Goal: Task Accomplishment & Management: Use online tool/utility

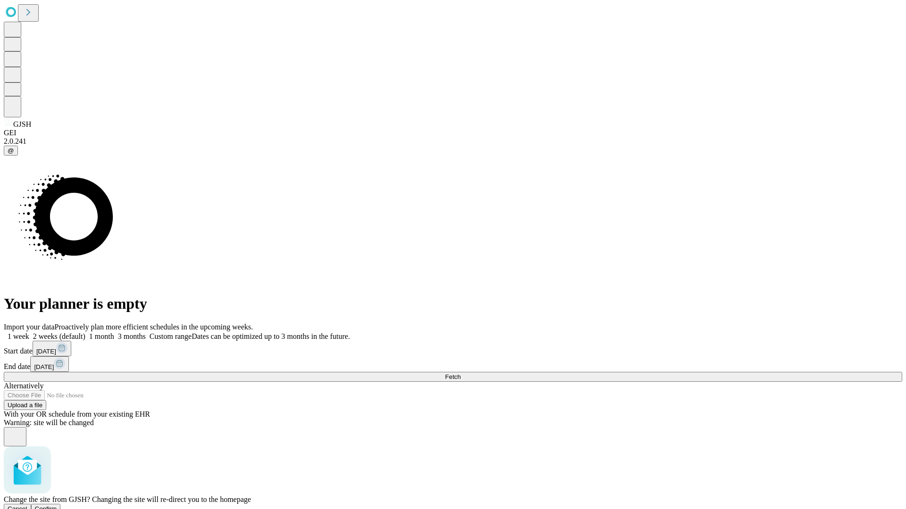
click at [57, 506] on span "Confirm" at bounding box center [46, 509] width 22 height 7
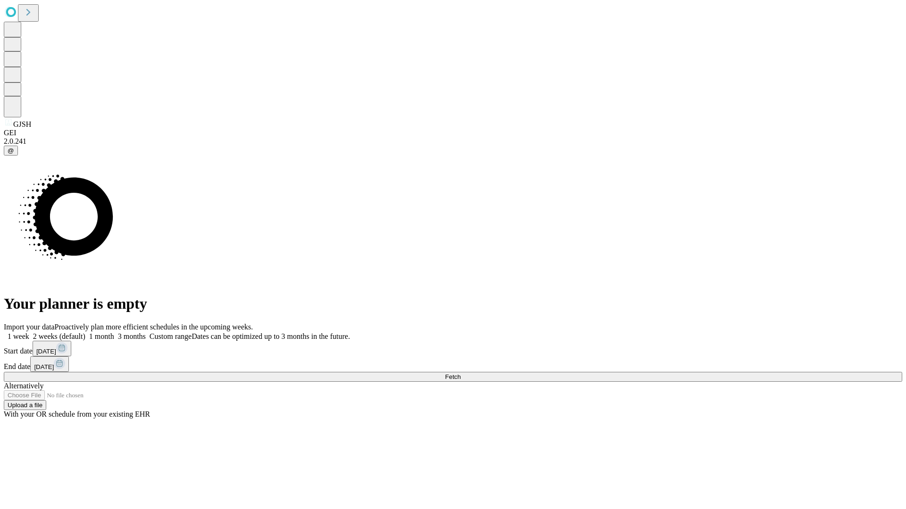
click at [29, 333] on label "1 week" at bounding box center [16, 337] width 25 height 8
click at [460, 374] on span "Fetch" at bounding box center [453, 377] width 16 height 7
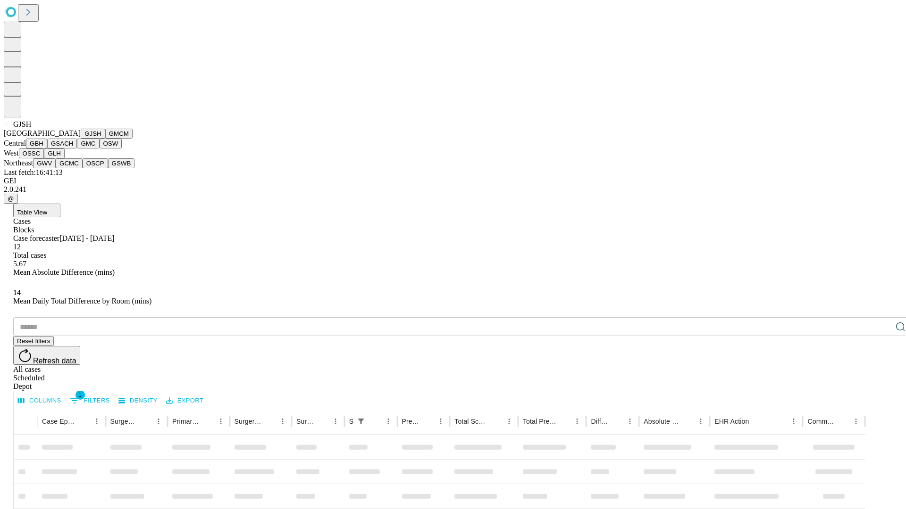
click at [105, 139] on button "GMCM" at bounding box center [118, 134] width 27 height 10
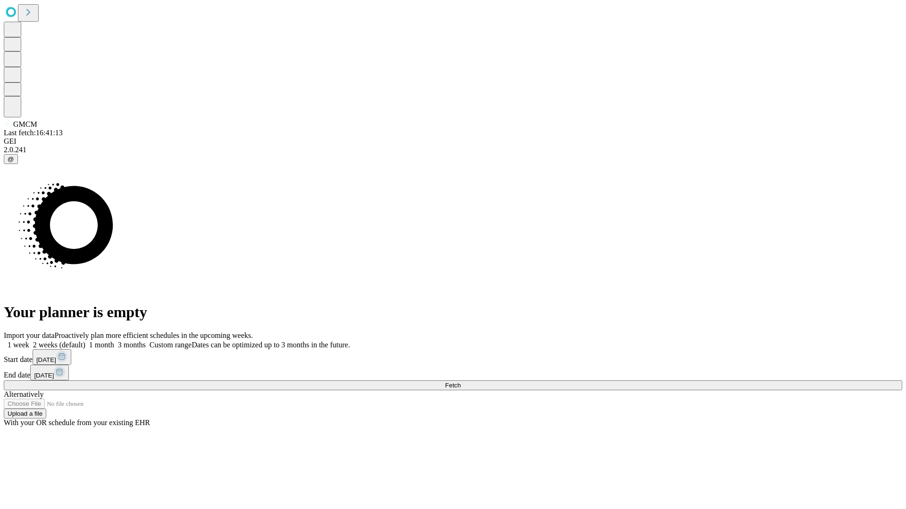
click at [29, 341] on label "1 week" at bounding box center [16, 345] width 25 height 8
click at [460, 382] on span "Fetch" at bounding box center [453, 385] width 16 height 7
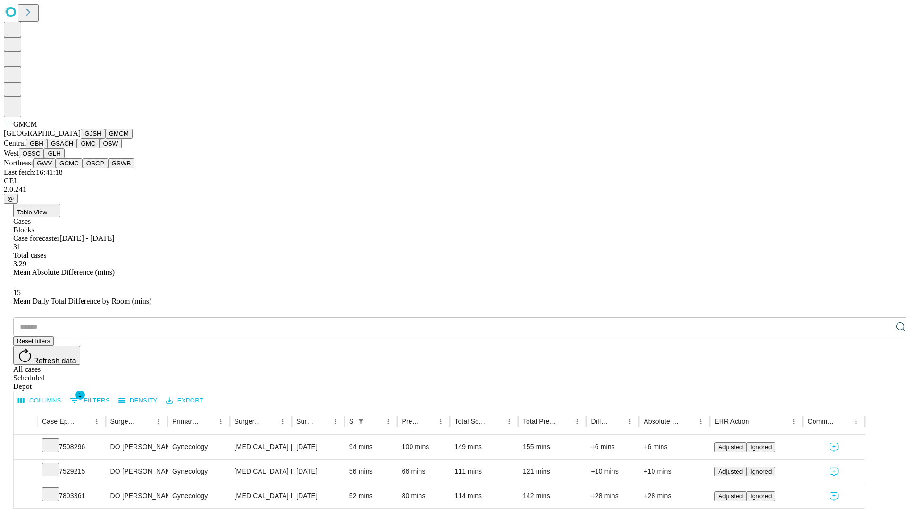
click at [47, 149] on button "GBH" at bounding box center [36, 144] width 21 height 10
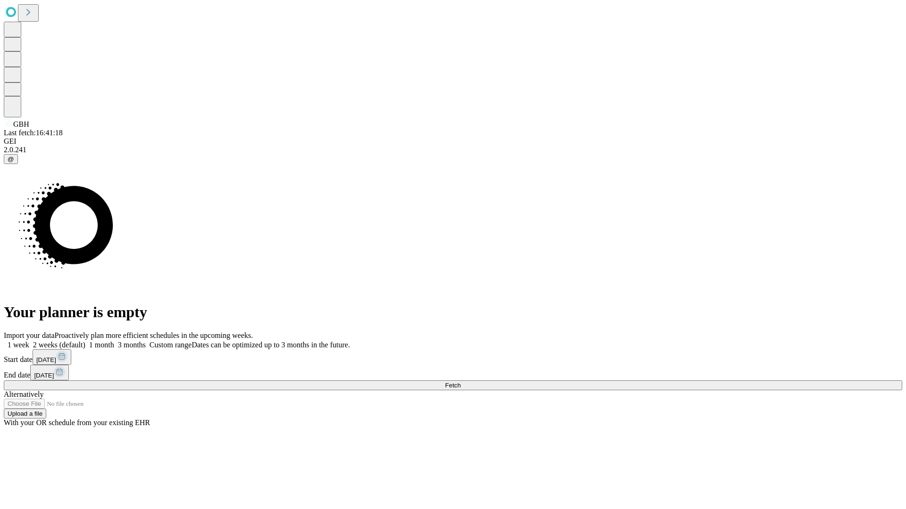
click at [460, 382] on span "Fetch" at bounding box center [453, 385] width 16 height 7
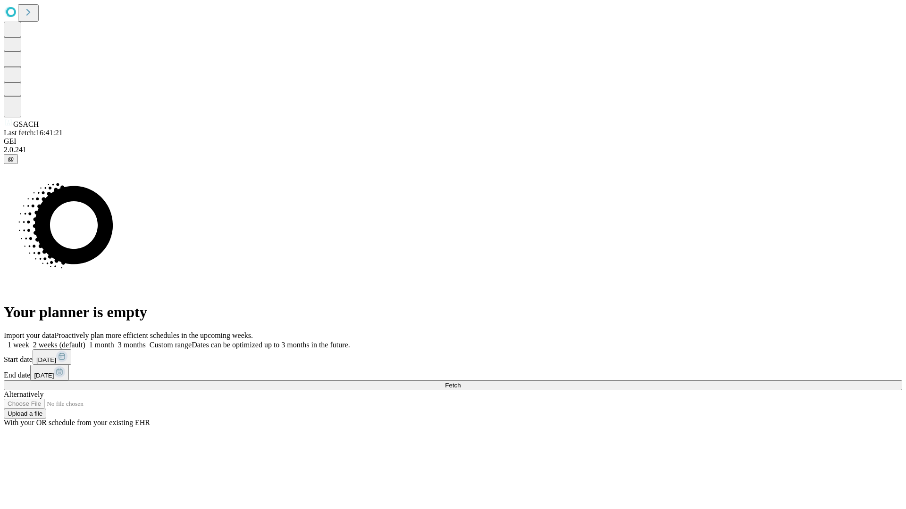
click at [29, 341] on label "1 week" at bounding box center [16, 345] width 25 height 8
click at [460, 382] on span "Fetch" at bounding box center [453, 385] width 16 height 7
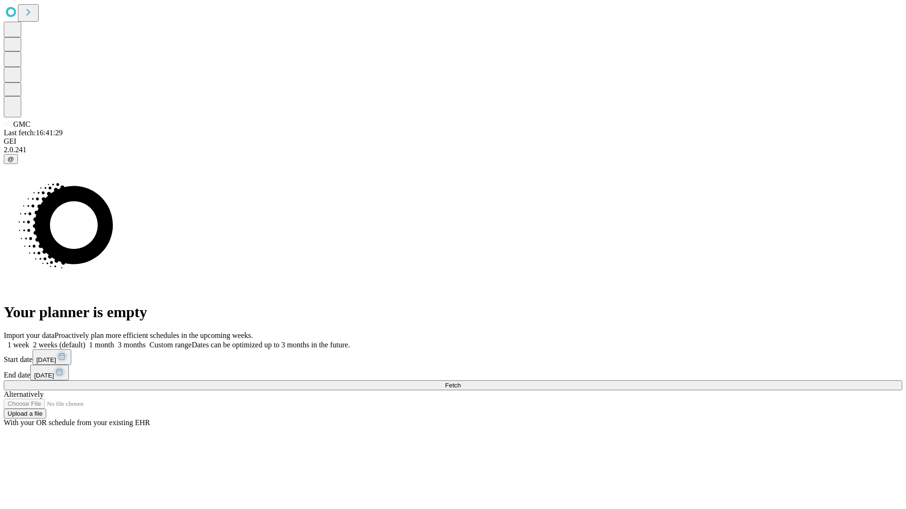
click at [29, 341] on label "1 week" at bounding box center [16, 345] width 25 height 8
click at [460, 382] on span "Fetch" at bounding box center [453, 385] width 16 height 7
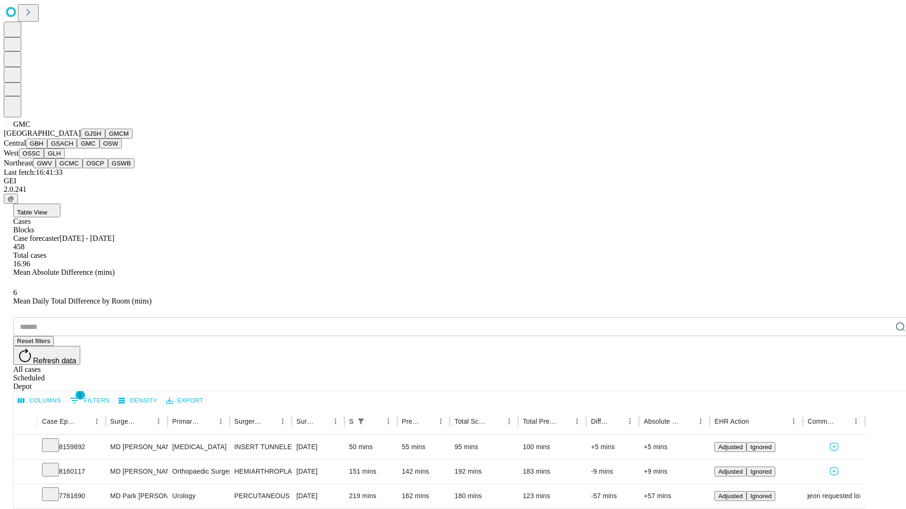
click at [100, 149] on button "OSW" at bounding box center [111, 144] width 23 height 10
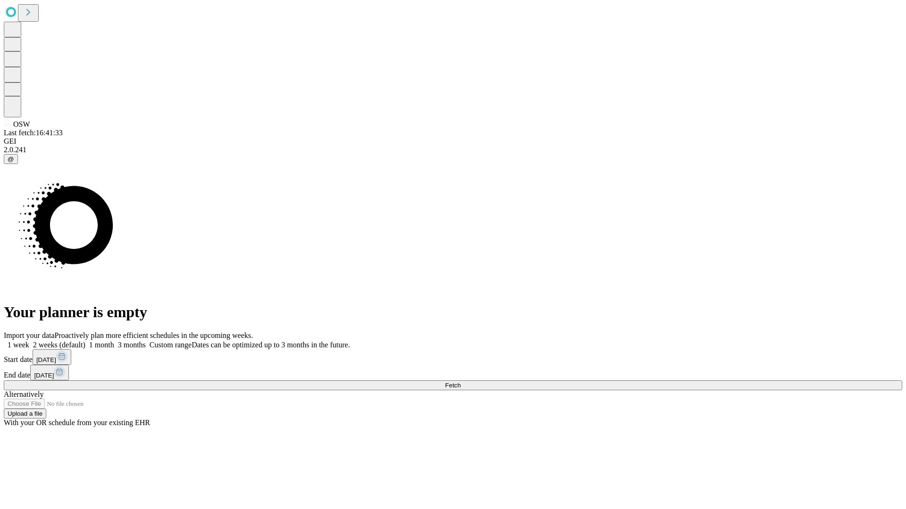
click at [29, 341] on label "1 week" at bounding box center [16, 345] width 25 height 8
click at [460, 382] on span "Fetch" at bounding box center [453, 385] width 16 height 7
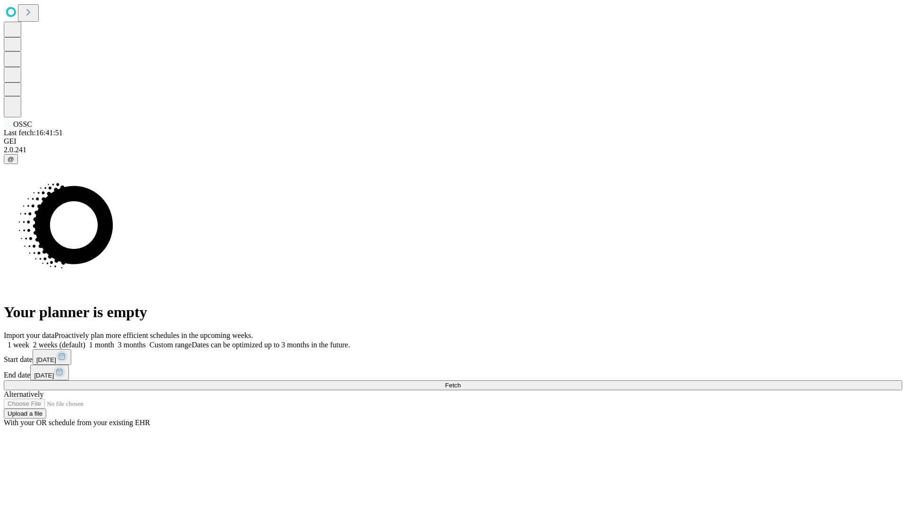
click at [29, 341] on label "1 week" at bounding box center [16, 345] width 25 height 8
click at [460, 382] on span "Fetch" at bounding box center [453, 385] width 16 height 7
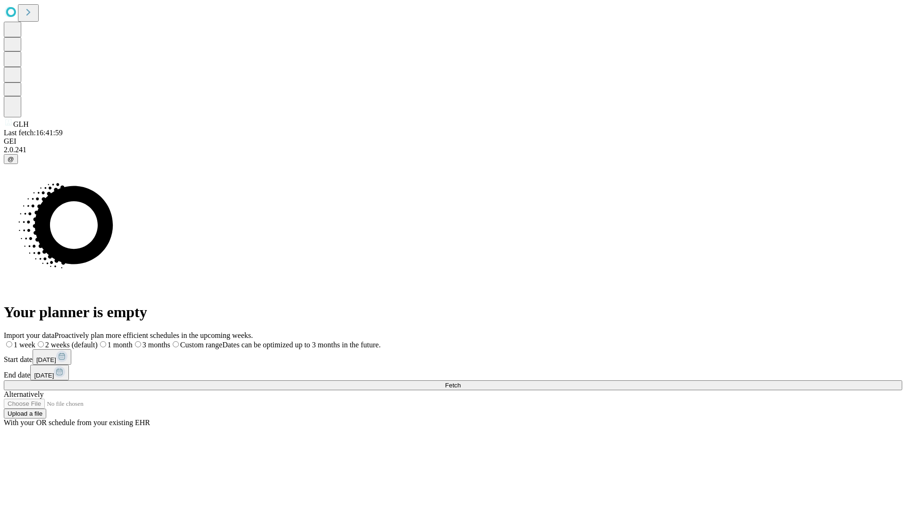
click at [35, 341] on label "1 week" at bounding box center [20, 345] width 32 height 8
click at [460, 382] on span "Fetch" at bounding box center [453, 385] width 16 height 7
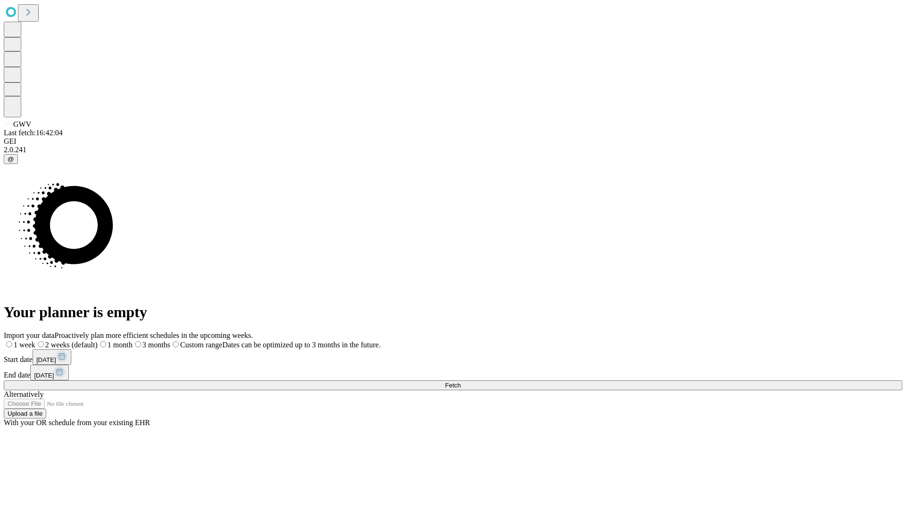
click at [460, 382] on span "Fetch" at bounding box center [453, 385] width 16 height 7
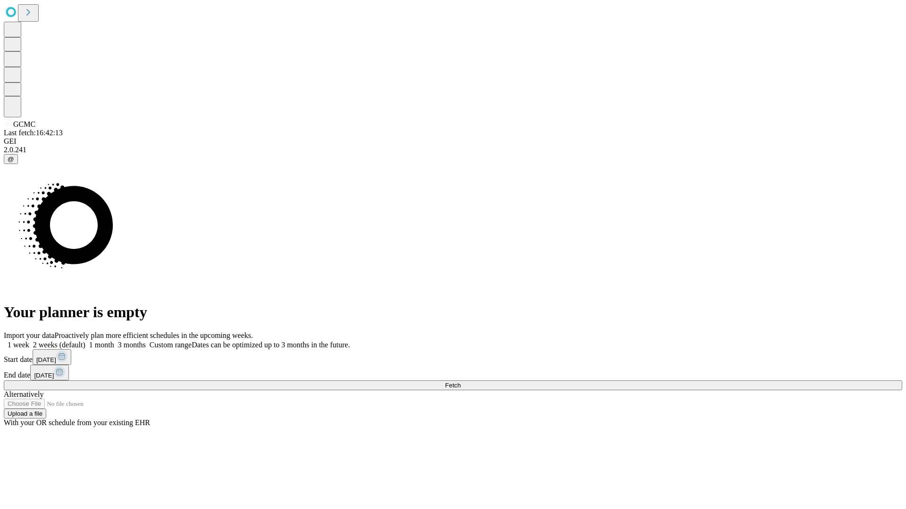
click at [29, 341] on label "1 week" at bounding box center [16, 345] width 25 height 8
click at [460, 382] on span "Fetch" at bounding box center [453, 385] width 16 height 7
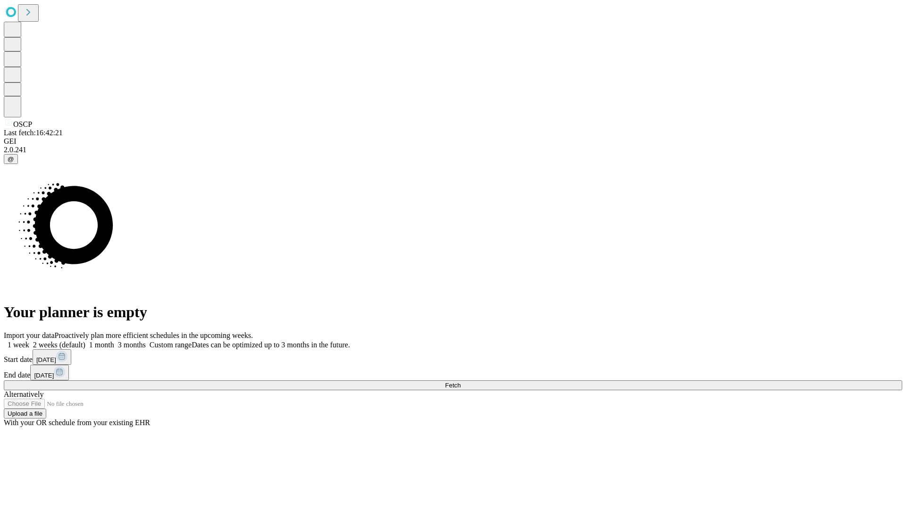
click at [29, 341] on label "1 week" at bounding box center [16, 345] width 25 height 8
click at [460, 382] on span "Fetch" at bounding box center [453, 385] width 16 height 7
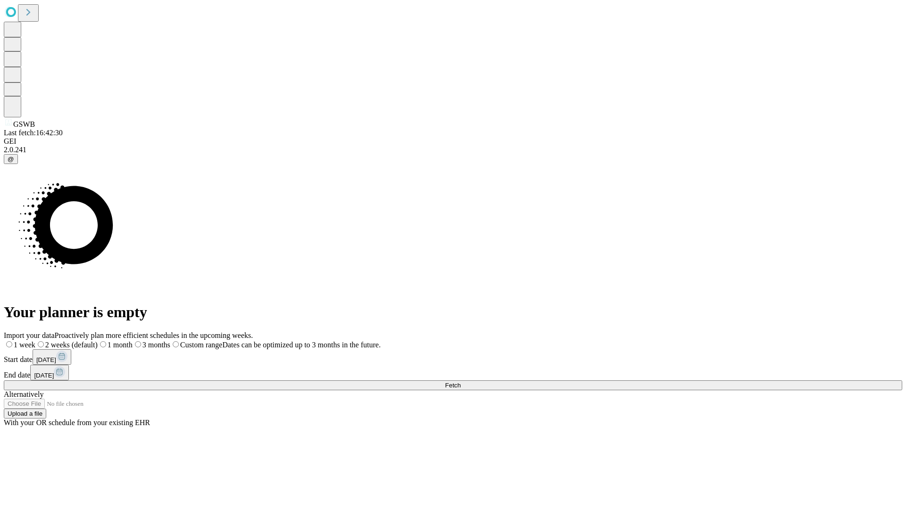
click at [460, 382] on span "Fetch" at bounding box center [453, 385] width 16 height 7
